Goal: Task Accomplishment & Management: Manage account settings

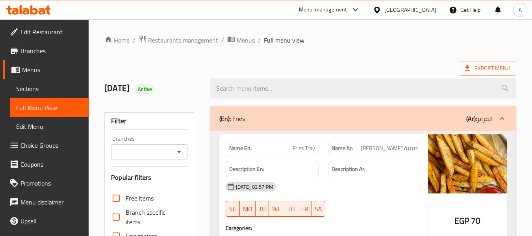
scroll to position [2547, 0]
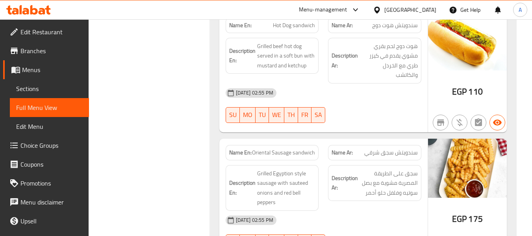
drag, startPoint x: 190, startPoint y: 154, endPoint x: 188, endPoint y: 144, distance: 9.7
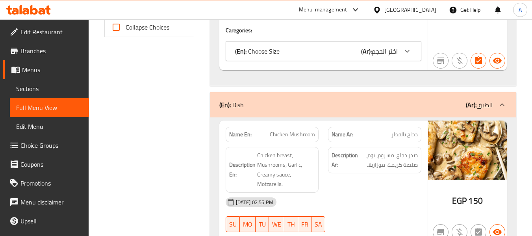
scroll to position [0, 0]
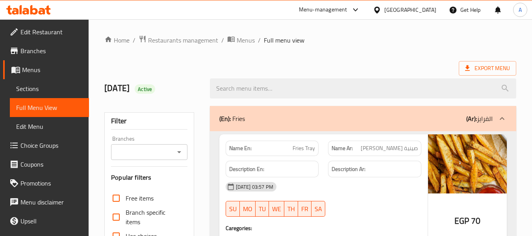
click at [422, 6] on div "[GEOGRAPHIC_DATA]" at bounding box center [410, 10] width 52 height 9
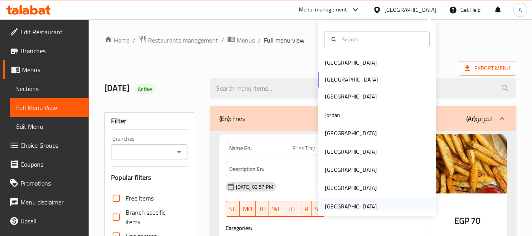
click at [343, 206] on div "[GEOGRAPHIC_DATA]" at bounding box center [351, 206] width 52 height 9
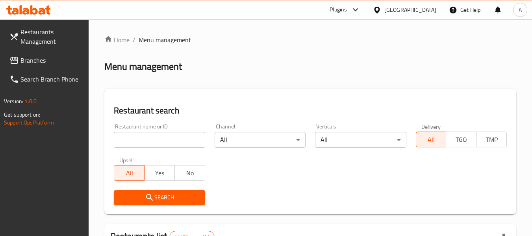
click at [36, 53] on link "Branches" at bounding box center [46, 60] width 86 height 19
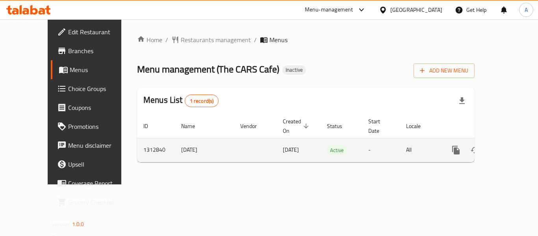
click at [503, 141] on link "enhanced table" at bounding box center [512, 150] width 19 height 19
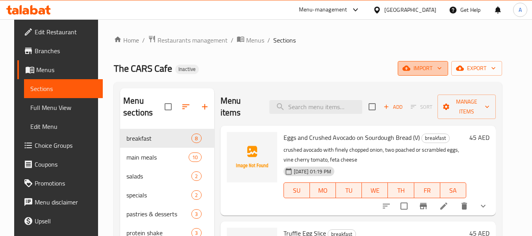
click at [430, 70] on span "import" at bounding box center [423, 68] width 38 height 10
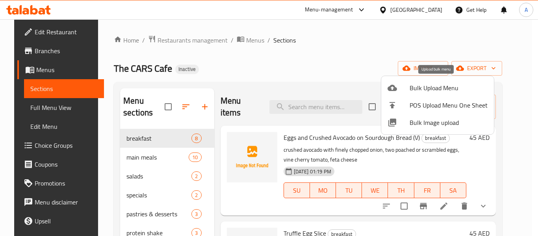
click at [430, 93] on span "Bulk Upload Menu" at bounding box center [449, 87] width 78 height 9
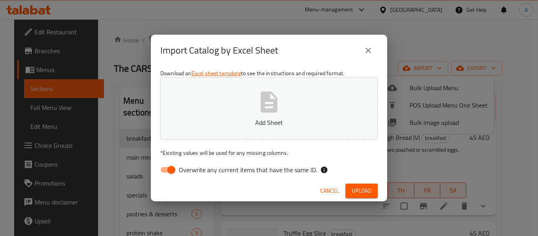
click at [332, 184] on button "Cancel" at bounding box center [329, 191] width 25 height 15
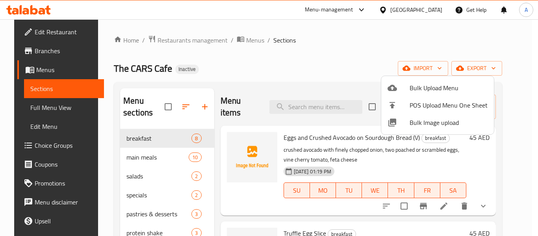
click at [441, 118] on span "Bulk Image upload" at bounding box center [449, 122] width 78 height 9
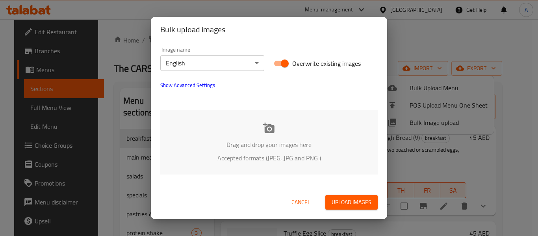
click at [227, 129] on div "Drag and drop your images here Accepted formats (JPEG, JPG and PNG )" at bounding box center [268, 142] width 217 height 64
click at [360, 205] on span "Upload images" at bounding box center [352, 202] width 40 height 10
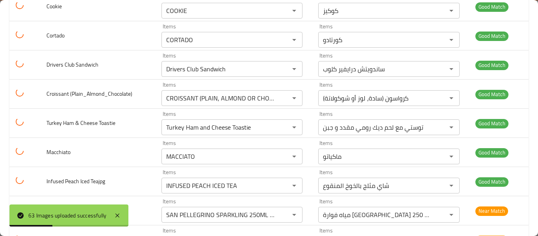
scroll to position [1736, 0]
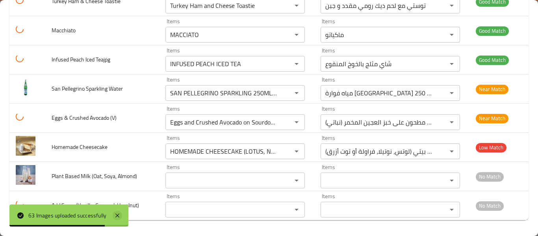
click at [119, 216] on icon at bounding box center [117, 215] width 9 height 9
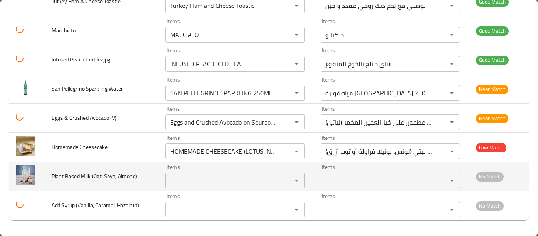
click at [194, 177] on Almond\) "Items" at bounding box center [223, 180] width 111 height 11
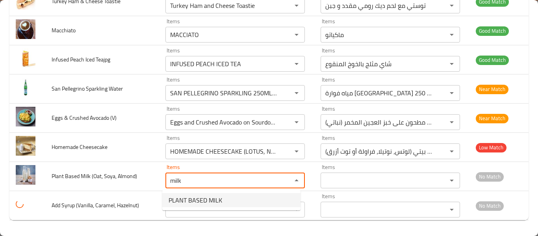
click at [197, 200] on span "PLANT BASED MILK" at bounding box center [196, 199] width 54 height 9
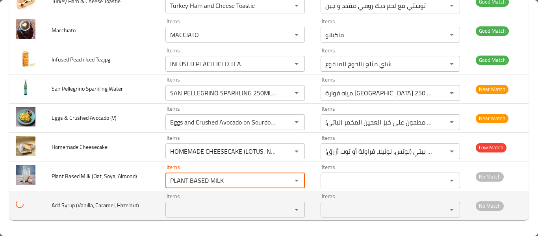
type Almond\) "PLANT BASED MILK"
click at [175, 208] on Hazelnut\) "Items" at bounding box center [223, 209] width 111 height 11
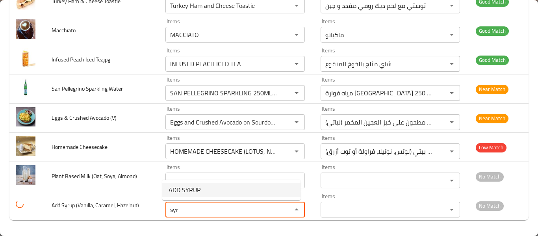
click at [204, 192] on Hazelnut\)-option-0 "ADD SYRUP" at bounding box center [231, 190] width 138 height 14
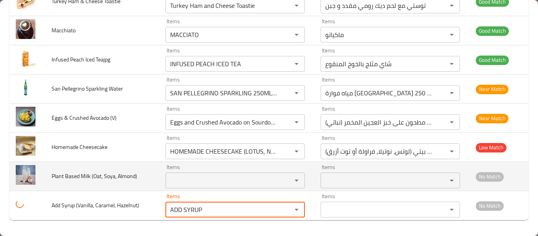
type Hazelnut\) "ADD SYRUP"
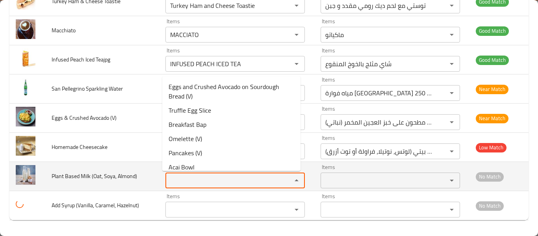
click at [190, 176] on Almond\) "Items" at bounding box center [223, 180] width 111 height 11
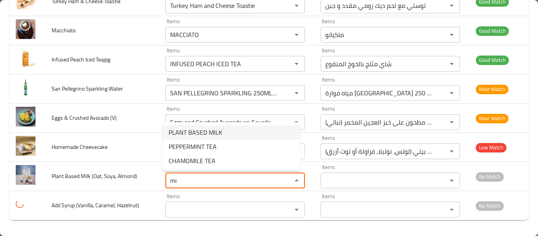
click at [206, 128] on span "PLANT BASED MILK" at bounding box center [196, 132] width 54 height 9
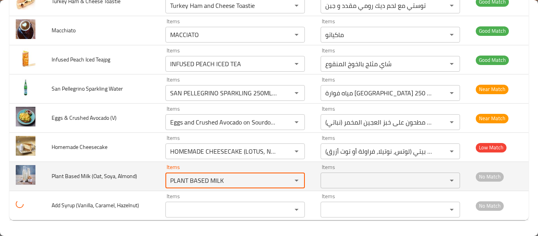
type Almond\) "PLANT BASED MILK"
click at [121, 186] on td "Plant Based Milk (Oat, Soya, Almond)" at bounding box center [102, 176] width 114 height 29
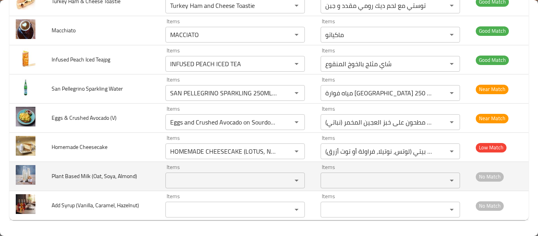
click at [180, 181] on Almond\) "Items" at bounding box center [223, 180] width 111 height 11
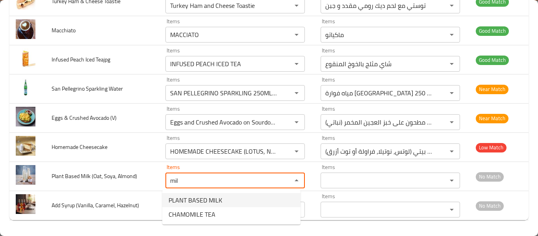
click at [196, 204] on span "PLANT BASED MILK" at bounding box center [196, 199] width 54 height 9
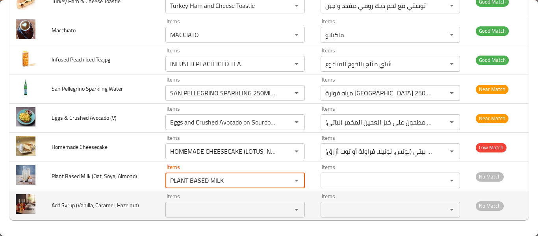
type Almond\) "PLANT BASED MILK"
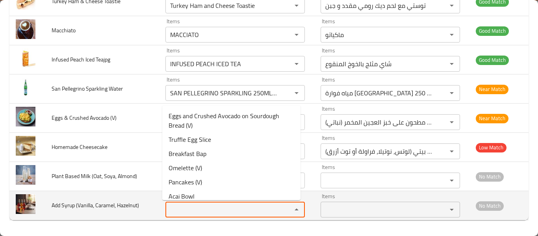
click at [171, 206] on Hazelnut\) "Items" at bounding box center [223, 209] width 111 height 11
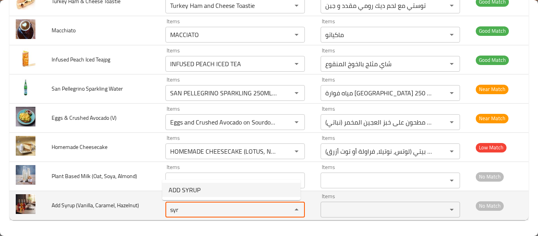
click at [193, 193] on span "ADD SYRUP" at bounding box center [185, 189] width 32 height 9
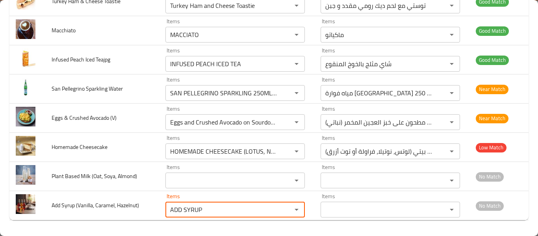
type Hazelnut\) "ADD SYRUP"
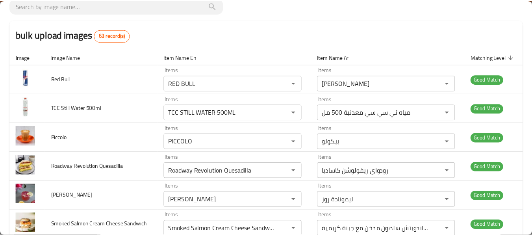
scroll to position [0, 0]
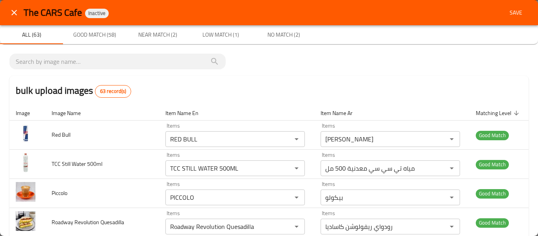
click at [514, 8] on span "Save" at bounding box center [515, 13] width 19 height 10
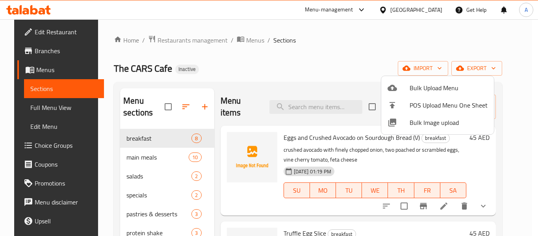
click at [72, 110] on div at bounding box center [269, 118] width 538 height 236
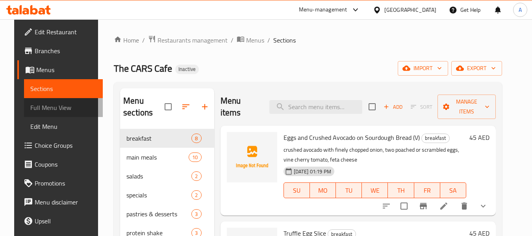
click at [72, 110] on span "Full Menu View" at bounding box center [63, 107] width 67 height 9
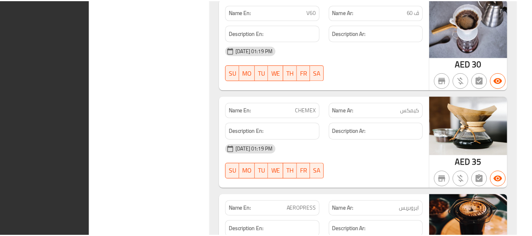
scroll to position [7836, 0]
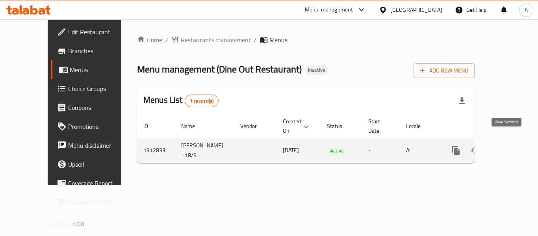
click at [509, 147] on icon "enhanced table" at bounding box center [512, 150] width 7 height 7
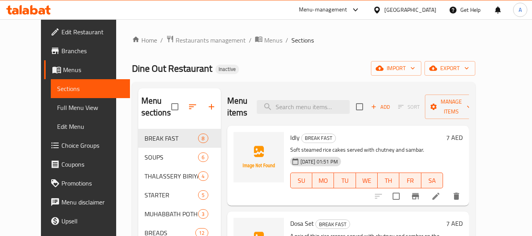
click at [61, 47] on span "Branches" at bounding box center [92, 50] width 62 height 9
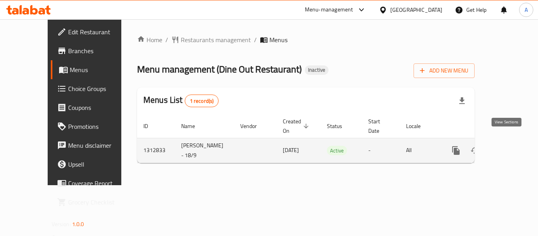
click at [508, 146] on icon "enhanced table" at bounding box center [512, 150] width 9 height 9
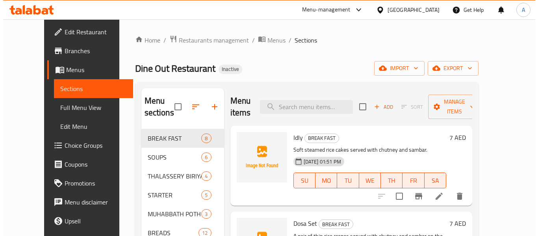
scroll to position [39, 0]
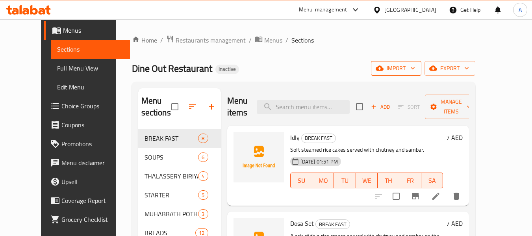
click at [415, 65] on span "import" at bounding box center [396, 68] width 38 height 10
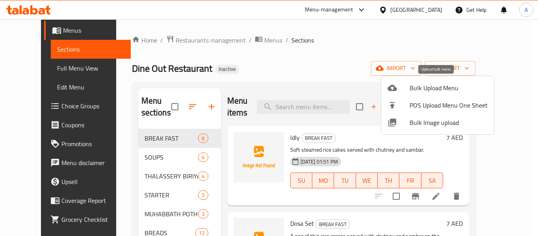
click at [431, 87] on span "Bulk Upload Menu" at bounding box center [449, 87] width 78 height 9
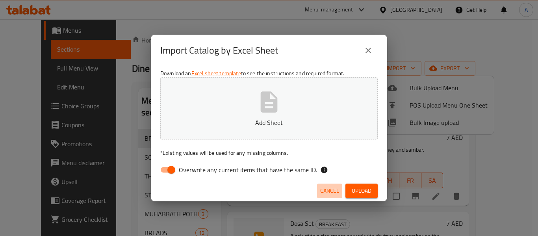
drag, startPoint x: 324, startPoint y: 188, endPoint x: 405, endPoint y: 126, distance: 102.0
click at [325, 188] on span "Cancel" at bounding box center [329, 191] width 19 height 10
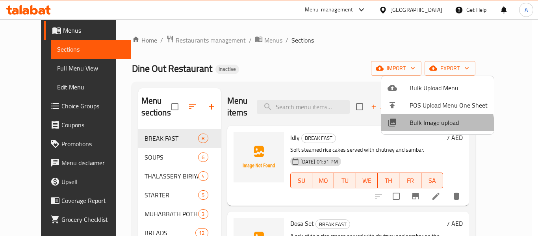
click at [435, 127] on span "Bulk Image upload" at bounding box center [449, 122] width 78 height 9
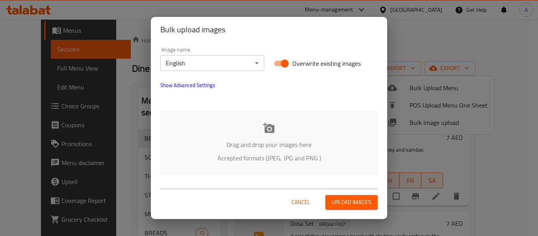
click at [269, 124] on icon at bounding box center [269, 128] width 12 height 12
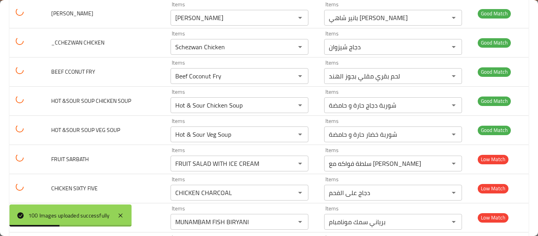
scroll to position [2814, 0]
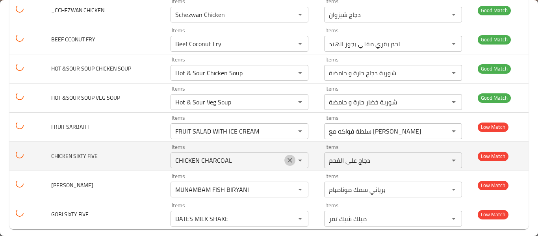
click at [288, 158] on icon "Clear" at bounding box center [290, 160] width 5 height 5
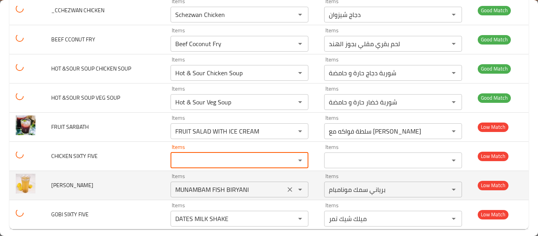
click at [286, 185] on icon "Clear" at bounding box center [290, 189] width 8 height 8
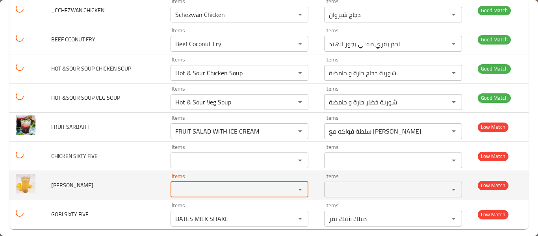
click at [286, 215] on icon "Clear" at bounding box center [290, 219] width 8 height 8
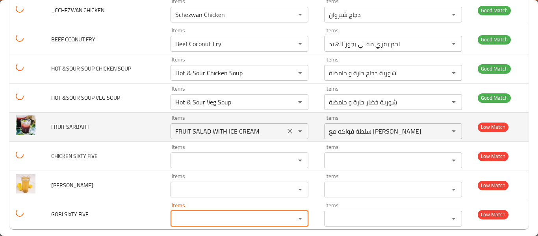
drag, startPoint x: 278, startPoint y: 122, endPoint x: 182, endPoint y: 124, distance: 95.3
click at [286, 127] on icon "Clear" at bounding box center [290, 131] width 8 height 8
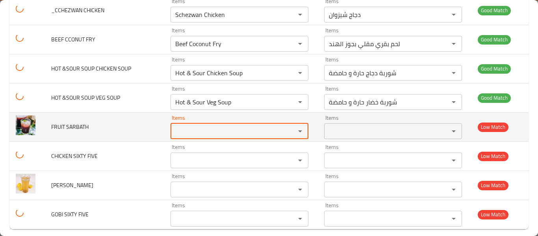
click at [185, 126] on SARBATH "Items" at bounding box center [228, 131] width 110 height 11
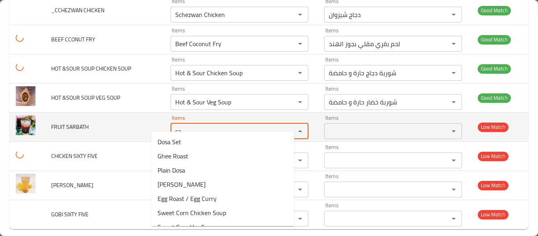
type SARBATH "s"
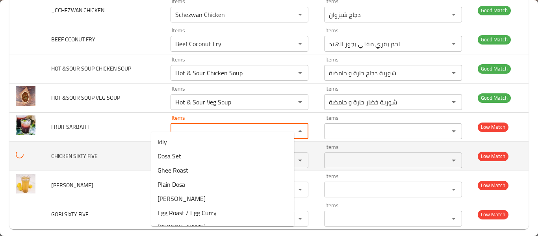
click at [118, 142] on td "CHICKEN SIXTY FIVE" at bounding box center [104, 155] width 119 height 29
click at [173, 155] on FIVE "Items" at bounding box center [228, 160] width 110 height 11
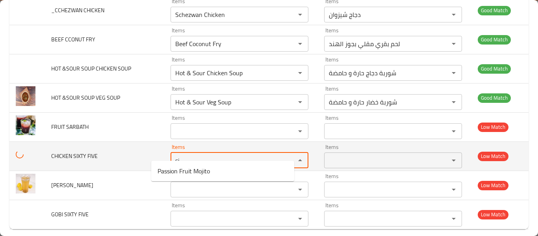
type FIVE "s"
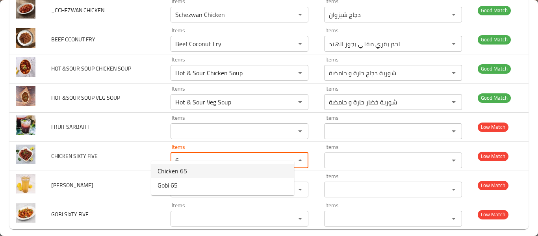
drag, startPoint x: 174, startPoint y: 166, endPoint x: 176, endPoint y: 174, distance: 8.0
click at [176, 174] on FIVE-option-0 "Chicken 65" at bounding box center [222, 171] width 143 height 14
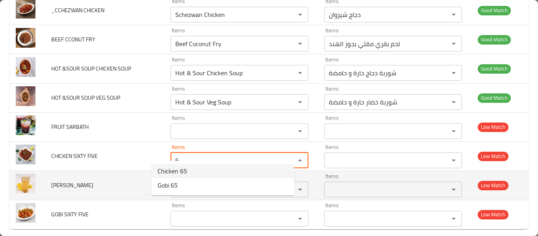
type FIVE "Chicken 65"
type FIVE-ar "دجاج 65"
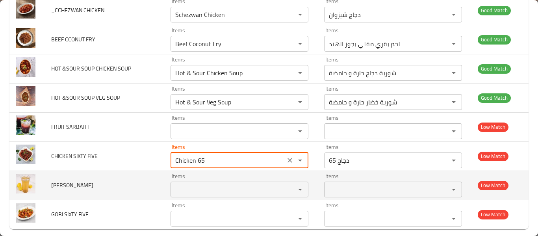
type FIVE "Chicken 65"
click at [173, 184] on SARBATH "Items" at bounding box center [228, 189] width 110 height 11
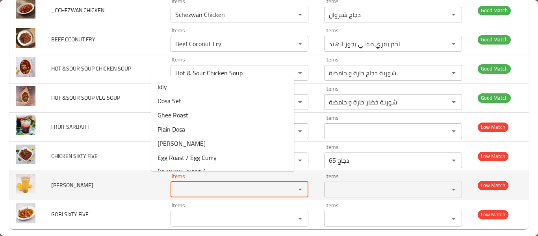
type SARBATH "m"
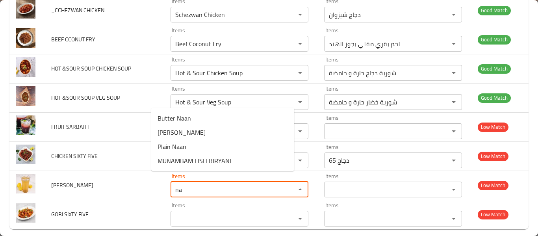
type SARBATH "na"
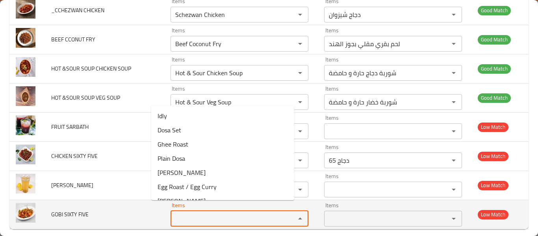
click at [173, 213] on FIVE "Items" at bounding box center [228, 218] width 110 height 11
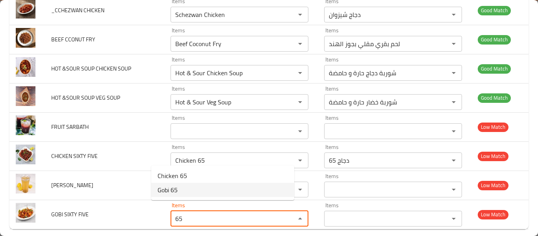
click at [184, 187] on FIVE-option-1 "Gobi 65" at bounding box center [222, 190] width 143 height 14
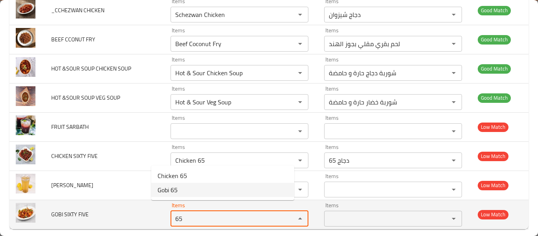
type FIVE "Gobi 65"
type FIVE-ar "جوبي 65"
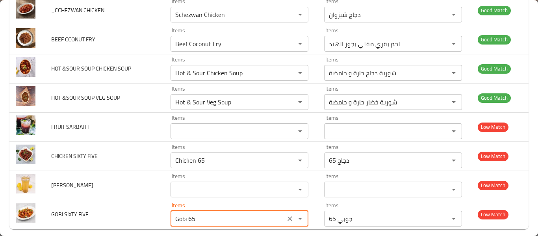
type FIVE "Gobi 65"
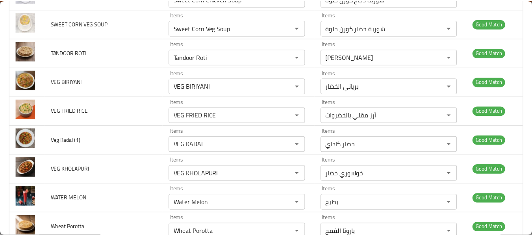
scroll to position [0, 0]
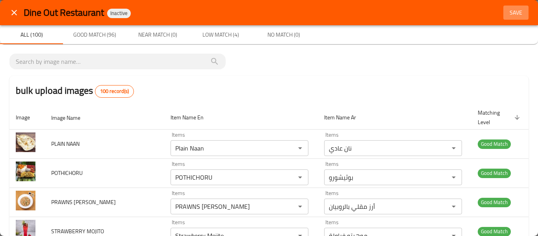
click at [518, 8] on span "Save" at bounding box center [515, 13] width 19 height 10
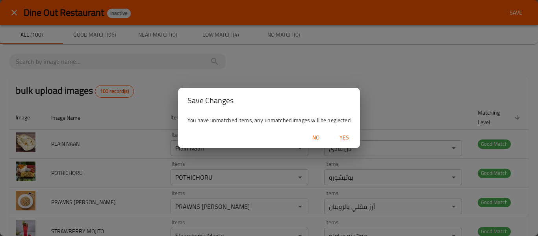
click at [341, 133] on span "Yes" at bounding box center [344, 138] width 19 height 10
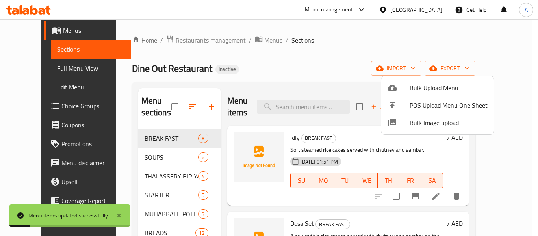
click at [248, 38] on div at bounding box center [269, 118] width 538 height 236
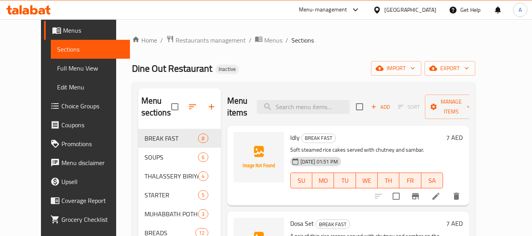
drag, startPoint x: 53, startPoint y: 72, endPoint x: 62, endPoint y: 76, distance: 9.9
click at [57, 72] on span "Full Menu View" at bounding box center [90, 67] width 67 height 9
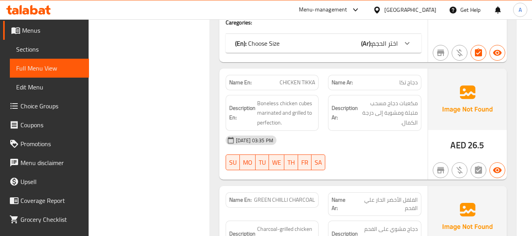
scroll to position [13746, 0]
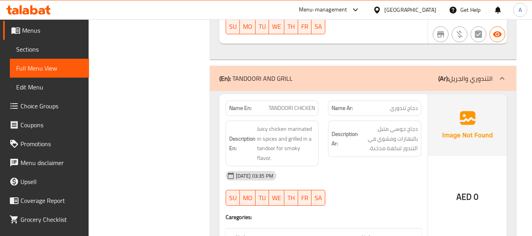
copy span "CHICKEN TIKKA"
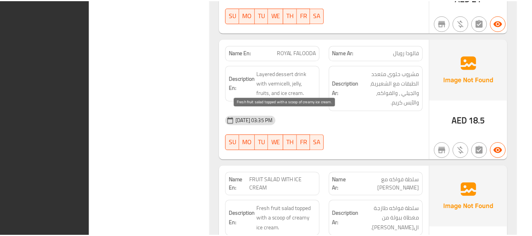
scroll to position [15769, 0]
